Goal: Navigation & Orientation: Find specific page/section

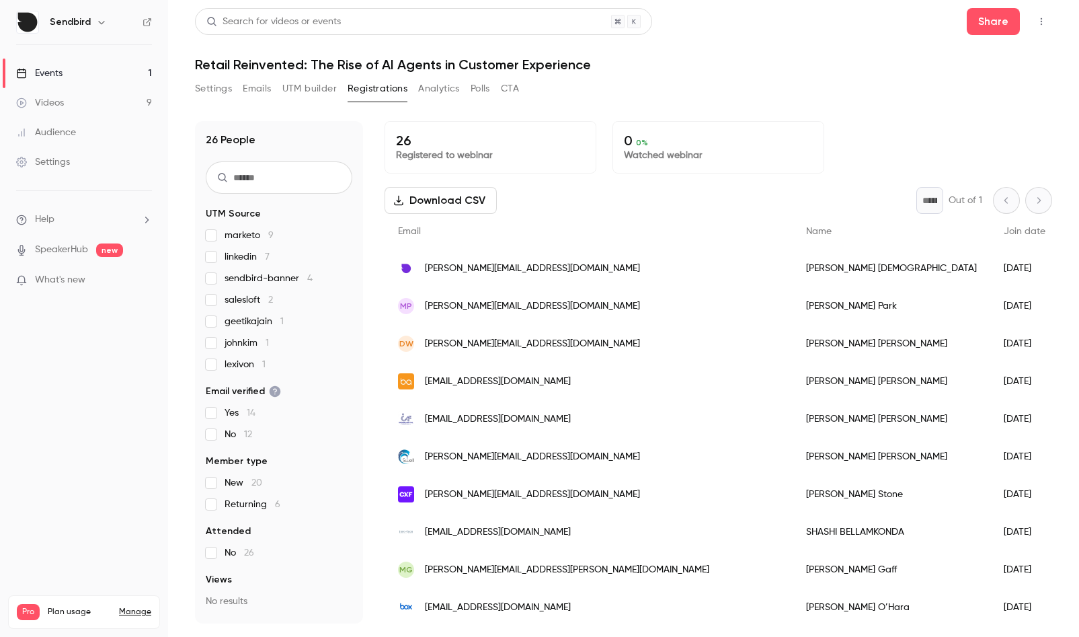
click at [74, 82] on link "Events 1" at bounding box center [84, 73] width 168 height 30
